Goal: Transaction & Acquisition: Purchase product/service

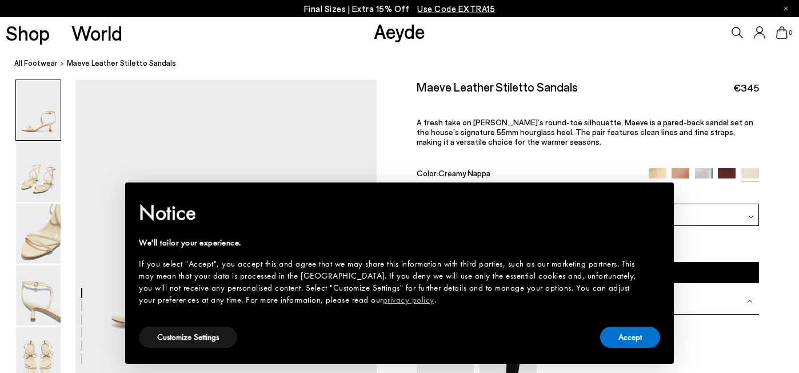
drag, startPoint x: 0, startPoint y: 0, endPoint x: 739, endPoint y: 33, distance: 739.9
click at [740, 33] on icon at bounding box center [737, 32] width 11 height 11
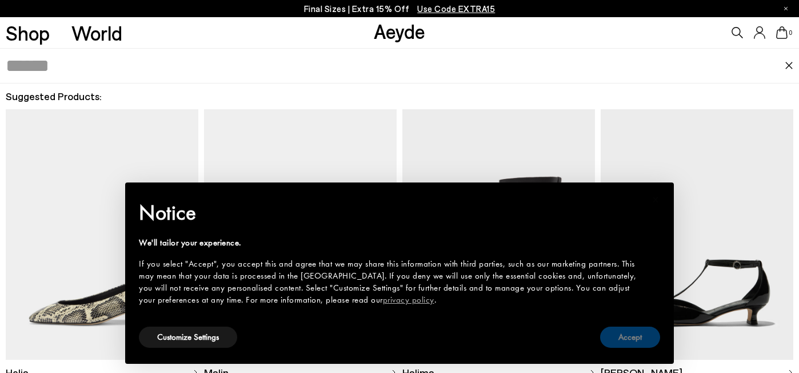
click at [627, 340] on button "Accept" at bounding box center [630, 336] width 60 height 21
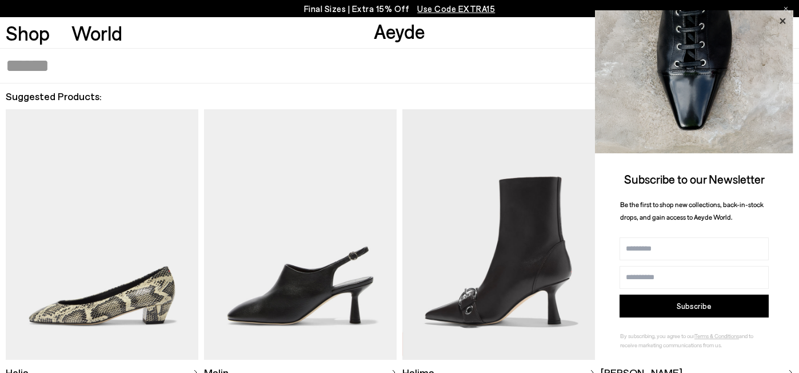
click at [787, 21] on icon at bounding box center [782, 21] width 15 height 15
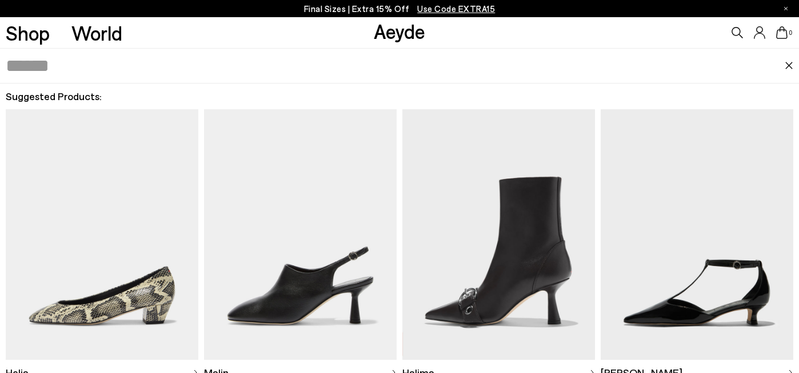
click at [735, 31] on icon at bounding box center [737, 32] width 11 height 11
type input "*****"
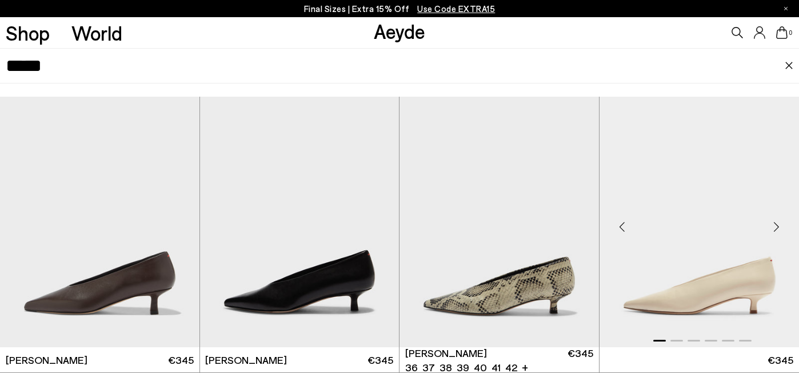
scroll to position [61, 0]
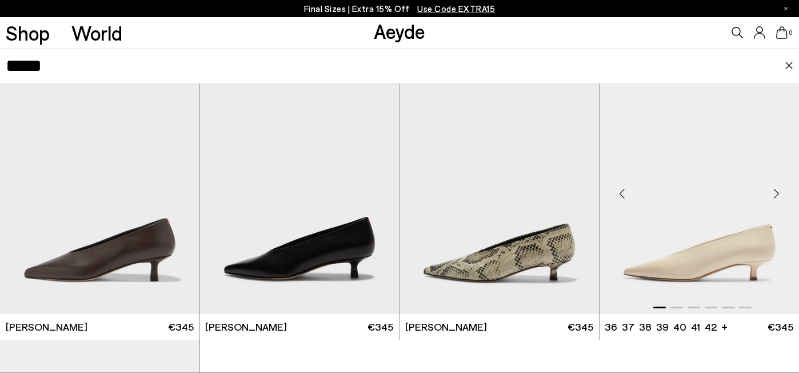
click at [762, 225] on img "1 / 6" at bounding box center [700, 188] width 200 height 250
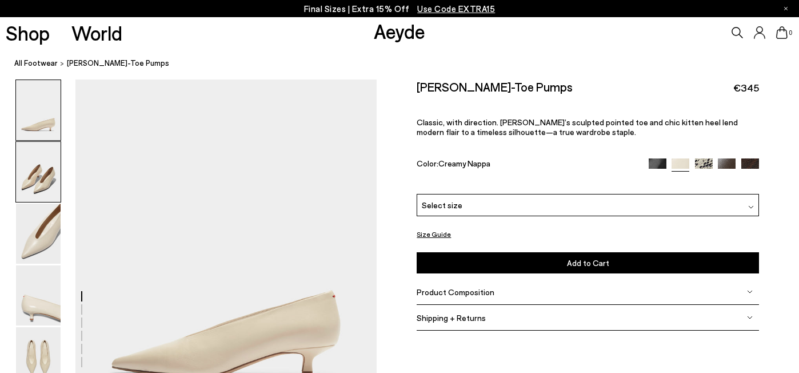
click at [35, 177] on img at bounding box center [38, 172] width 45 height 60
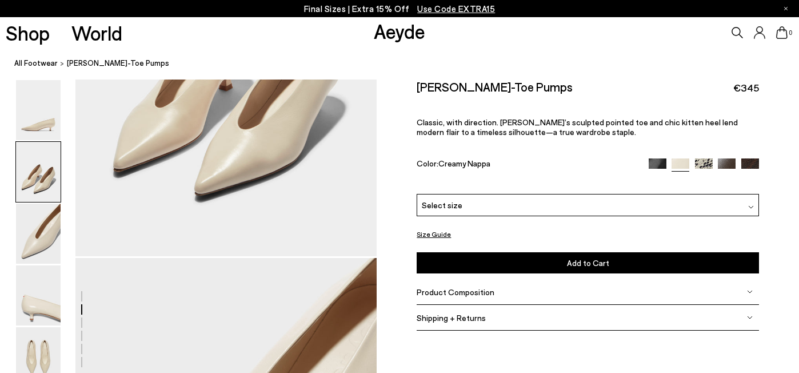
scroll to position [608, 0]
